Goal: Use online tool/utility: Use online tool/utility

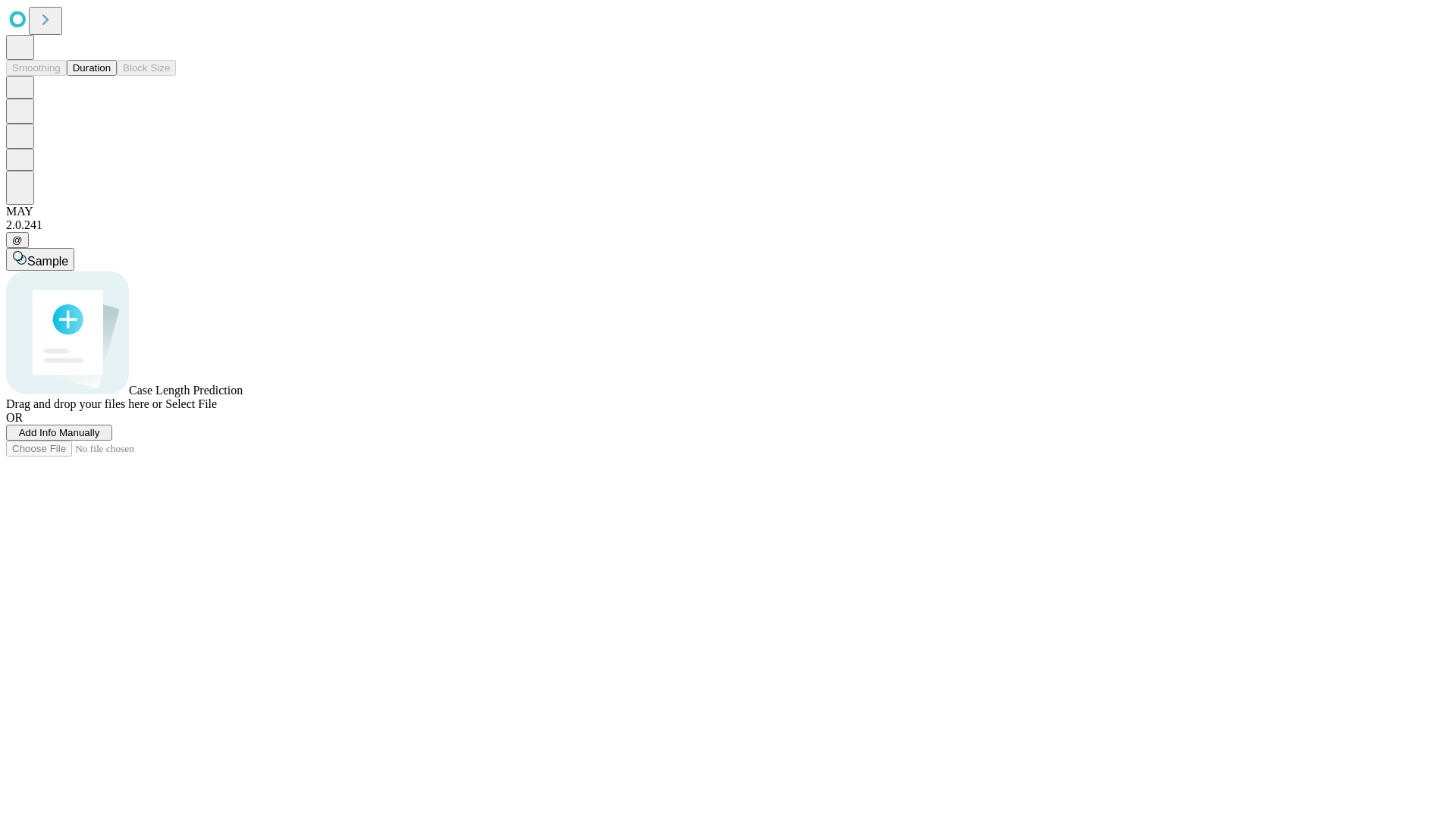
click at [111, 75] on button "Duration" at bounding box center [92, 68] width 50 height 16
click at [217, 410] on span "Select File" at bounding box center [191, 403] width 51 height 13
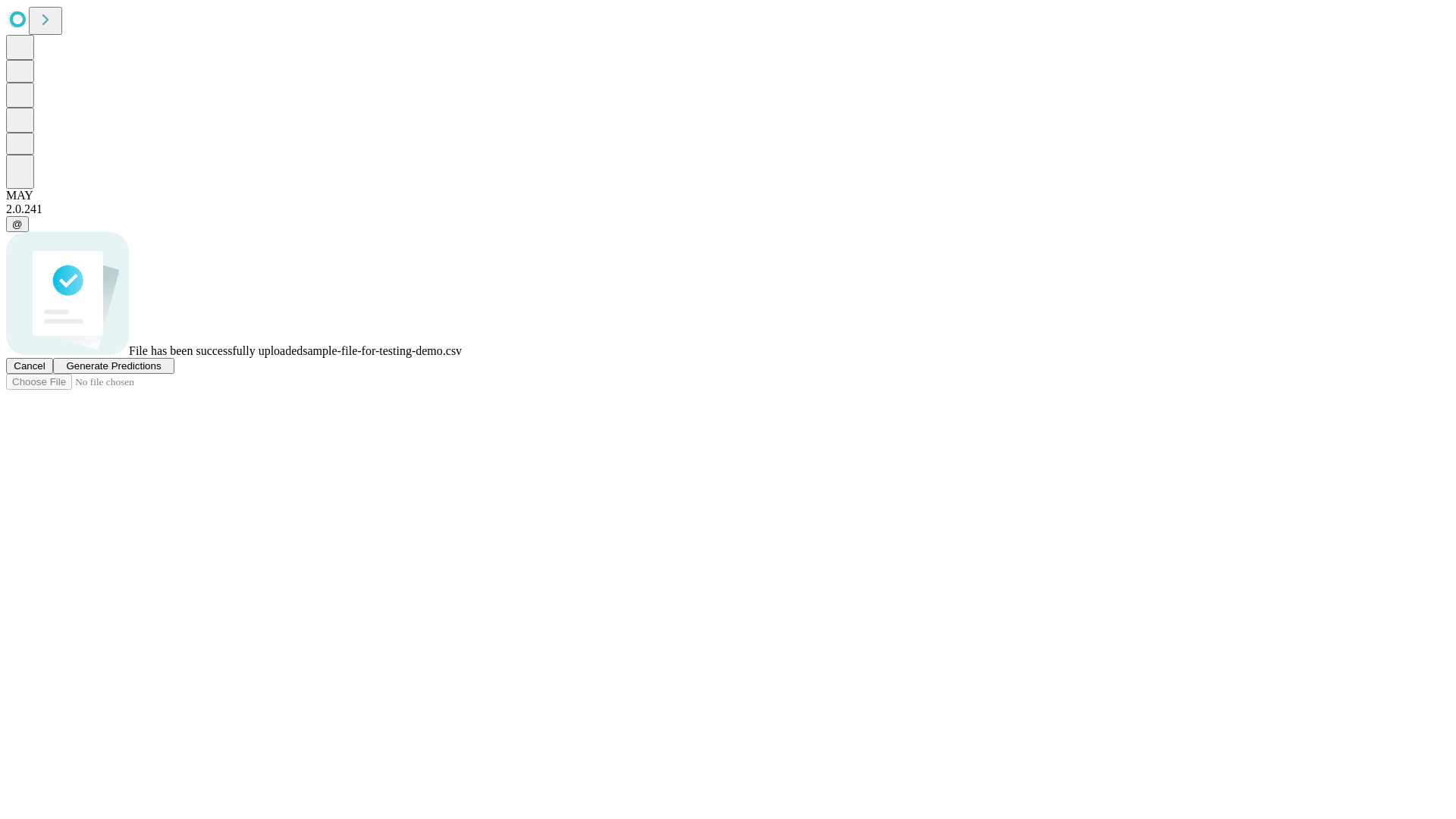
click at [160, 371] on span "Generate Predictions" at bounding box center [113, 365] width 94 height 11
